Goal: Information Seeking & Learning: Learn about a topic

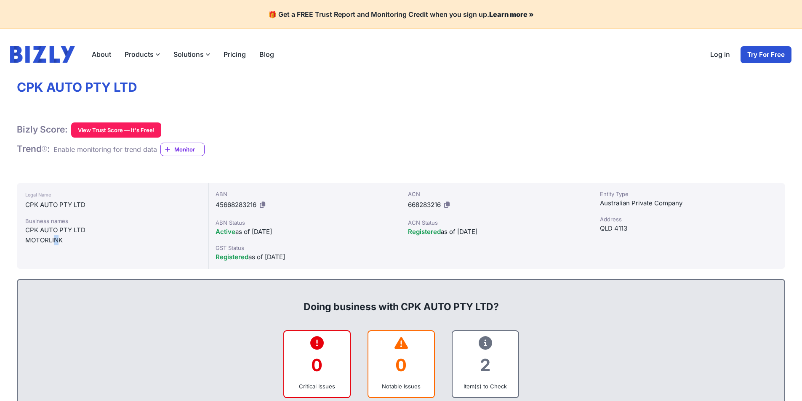
drag, startPoint x: 57, startPoint y: 246, endPoint x: 19, endPoint y: 232, distance: 40.5
click at [52, 257] on div "Legal Name CPK AUTO PTY LTD Business names CPK AUTO PTY LTD MOTORLINK" at bounding box center [113, 226] width 192 height 86
click at [19, 232] on div "Legal Name CPK AUTO PTY LTD Business names CPK AUTO PTY LTD MOTORLINK" at bounding box center [113, 226] width 192 height 86
click at [33, 241] on div "MOTORLINK" at bounding box center [112, 240] width 175 height 10
drag, startPoint x: 10, startPoint y: 235, endPoint x: 58, endPoint y: 235, distance: 48.0
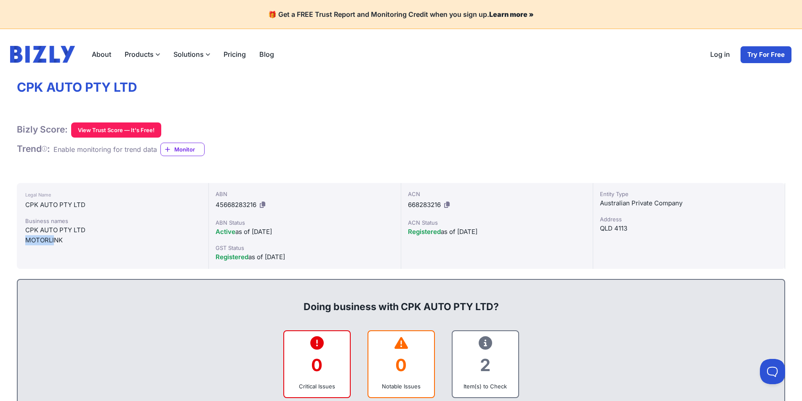
click at [21, 226] on div "Legal Name CPK AUTO PTY LTD Business names CPK AUTO PTY LTD MOTORLINK" at bounding box center [113, 226] width 192 height 86
drag, startPoint x: 21, startPoint y: 226, endPoint x: 66, endPoint y: 231, distance: 44.5
click at [66, 231] on div "Legal Name CPK AUTO PTY LTD Business names CPK AUTO PTY LTD MOTORLINK" at bounding box center [113, 226] width 192 height 86
drag, startPoint x: 67, startPoint y: 230, endPoint x: 40, endPoint y: 232, distance: 26.6
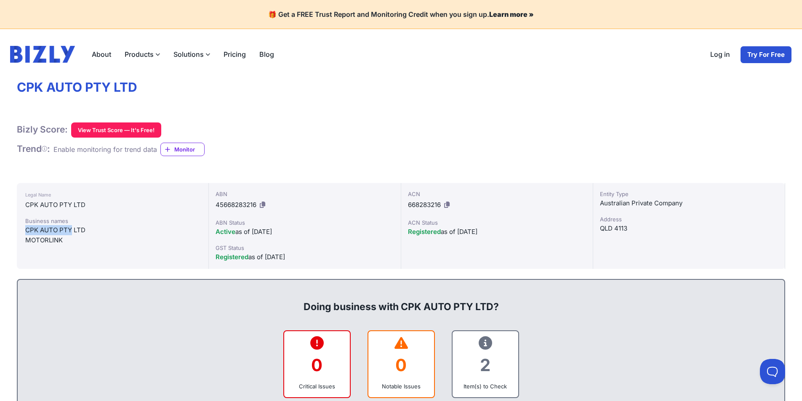
click at [40, 232] on div "CPK AUTO PTY LTD" at bounding box center [112, 230] width 175 height 10
